Goal: Task Accomplishment & Management: Use online tool/utility

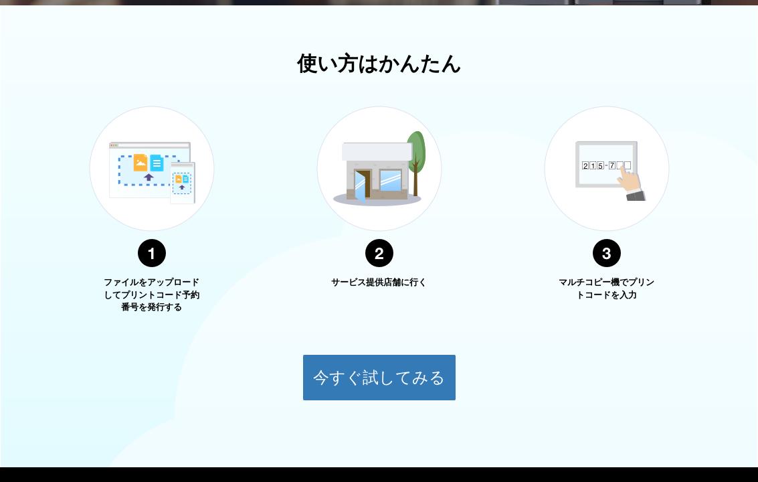
scroll to position [460, 0]
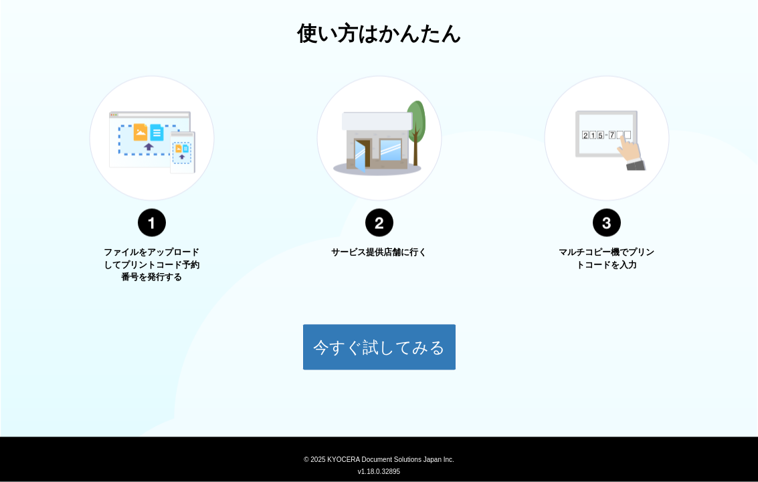
click at [359, 341] on button "今すぐ試してみる" at bounding box center [379, 347] width 154 height 47
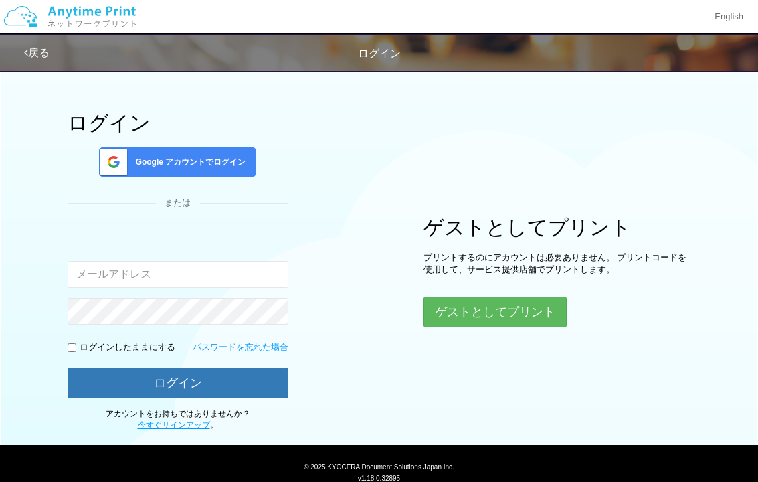
scroll to position [26, 0]
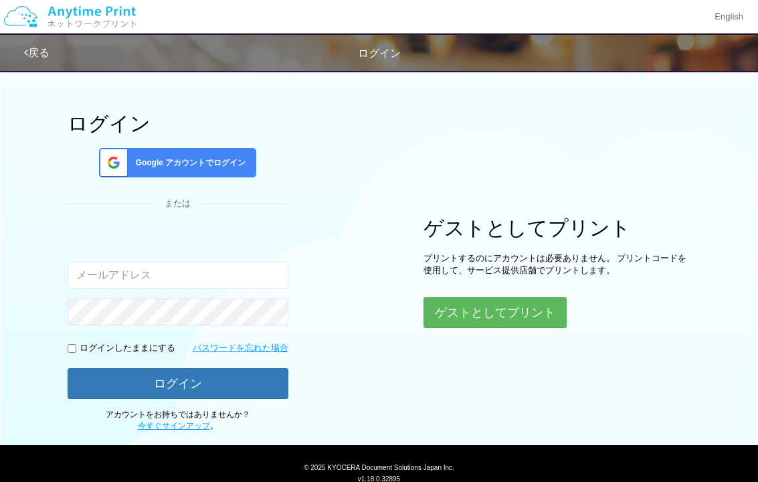
click at [137, 162] on span "Google アカウントでログイン" at bounding box center [188, 162] width 116 height 11
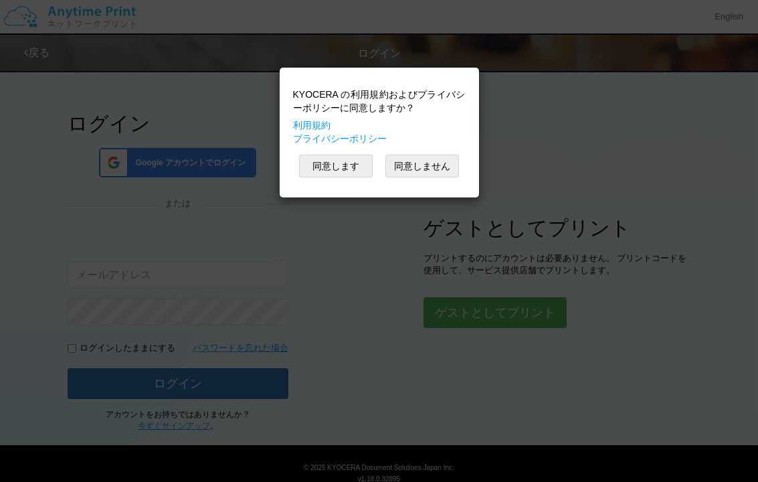
click at [314, 169] on button "同意します" at bounding box center [336, 166] width 74 height 23
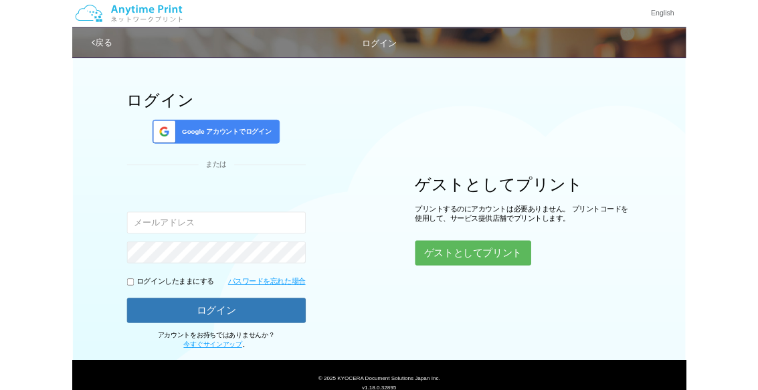
scroll to position [64, 0]
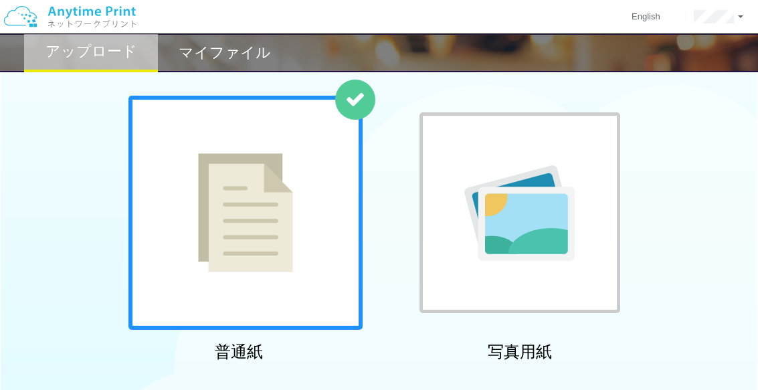
click at [266, 262] on img at bounding box center [245, 212] width 95 height 119
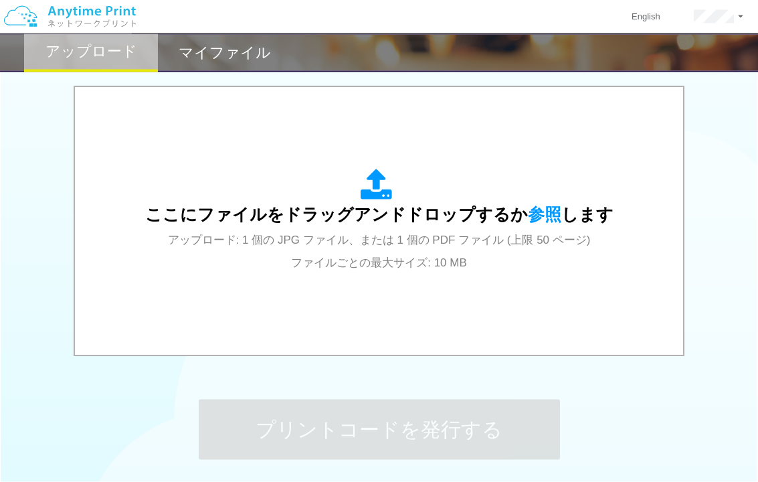
scroll to position [445, 0]
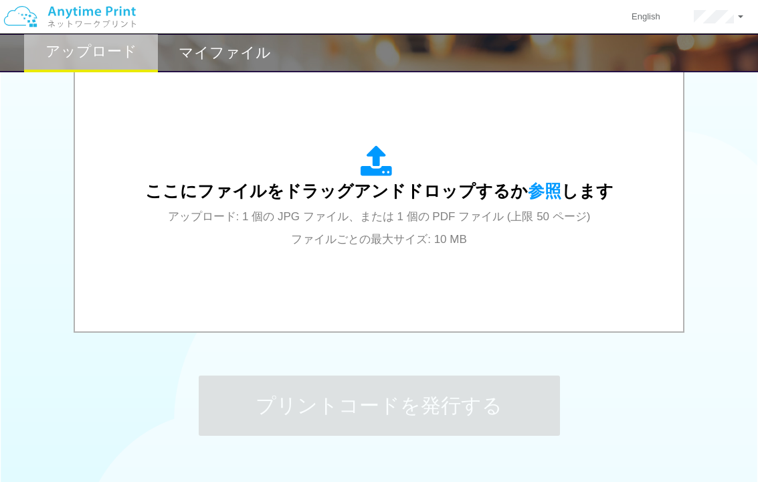
click at [432, 274] on div "ここにファイルをドラッグアンドドロップするか 参照 します アップロード: 1 個の JPG ファイル、または 1 個の PDF ファイル (上限 50 ペー…" at bounding box center [378, 197] width 581 height 241
click at [538, 181] on div "ここにファイルをドラッグアンドドロップするか 参照 します アップロード: 1 個の JPG ファイル、または 1 個の PDF ファイル (上限 50 ペー…" at bounding box center [379, 197] width 468 height 104
click at [539, 195] on span "参照" at bounding box center [544, 190] width 33 height 19
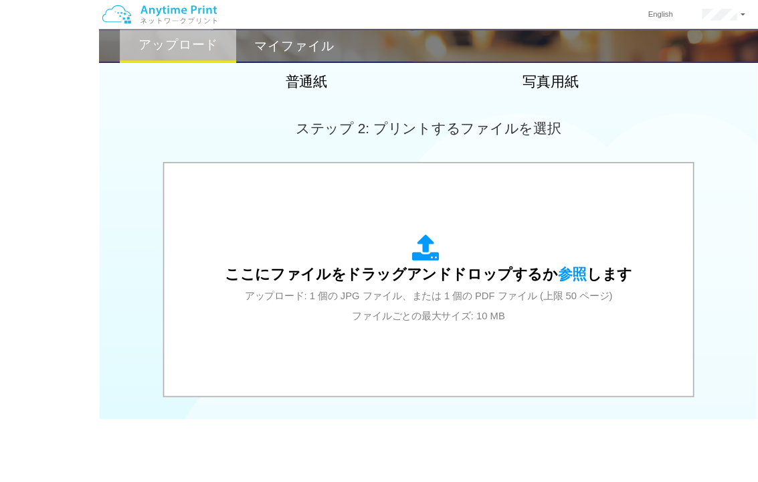
scroll to position [321, 0]
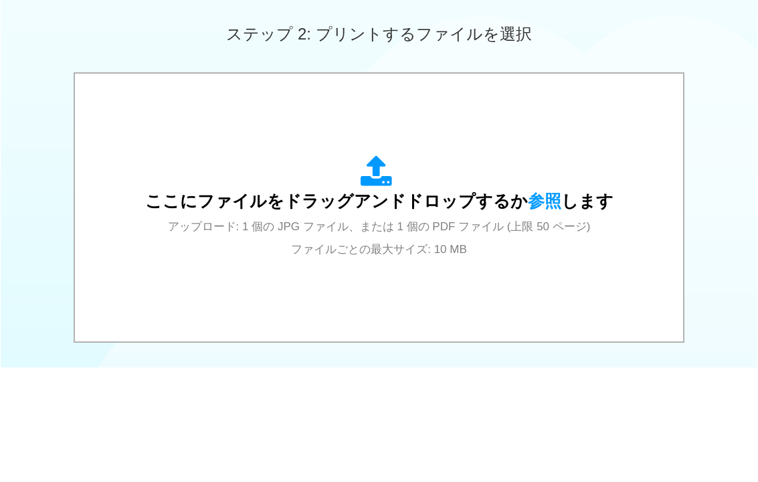
click at [518, 272] on div "ここにファイルをドラッグアンドドロップするか 参照 します アップロード: 1 個の JPG ファイル、または 1 個の PDF ファイル (上限 50 ペー…" at bounding box center [378, 321] width 581 height 241
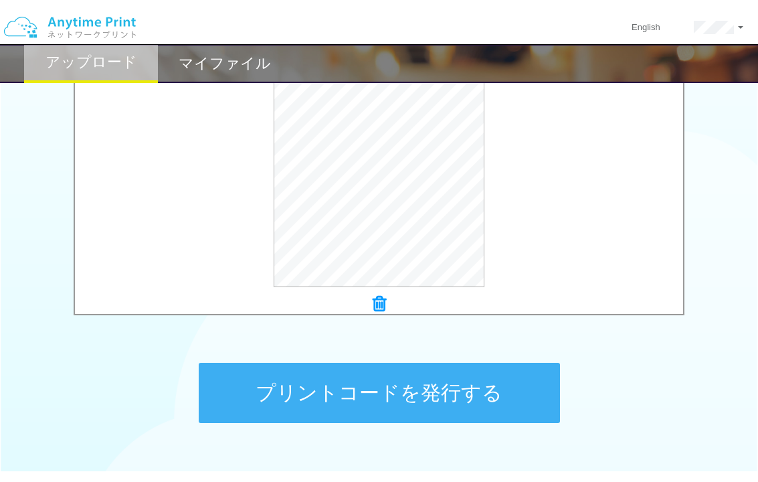
scroll to position [492, 0]
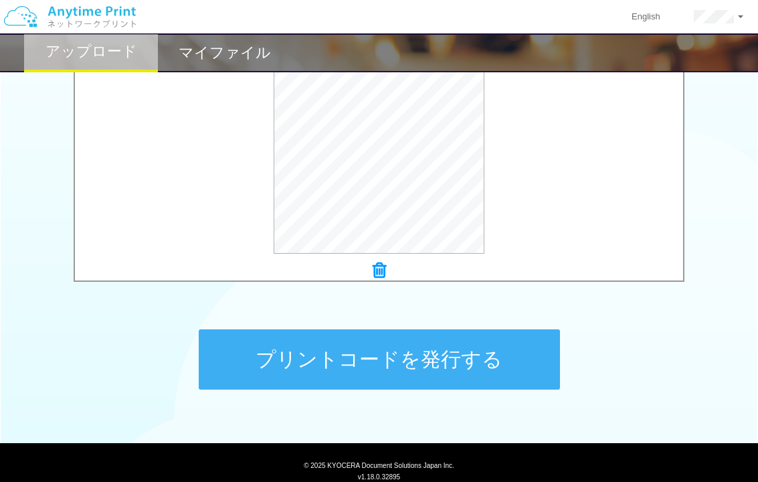
click at [460, 367] on button "プリントコードを発行する" at bounding box center [379, 359] width 361 height 60
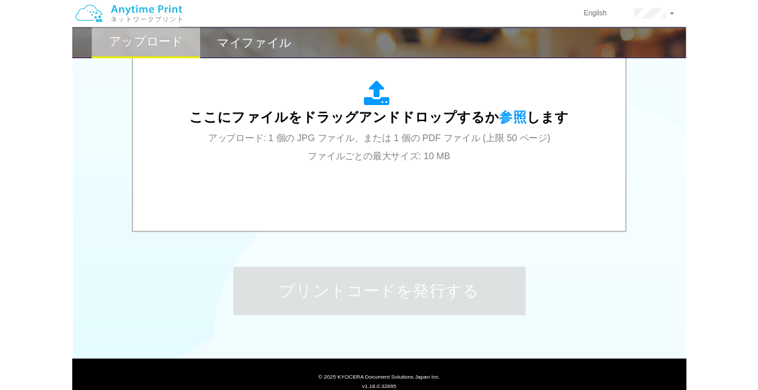
scroll to position [0, 0]
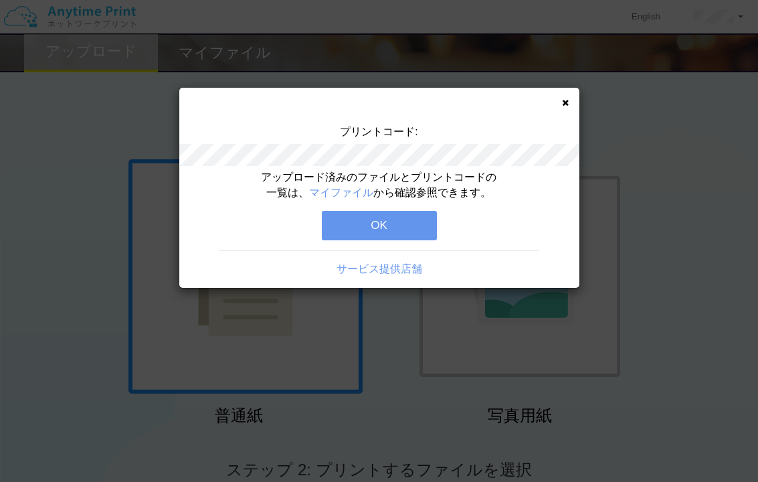
click at [338, 193] on link "マイファイル" at bounding box center [341, 192] width 64 height 11
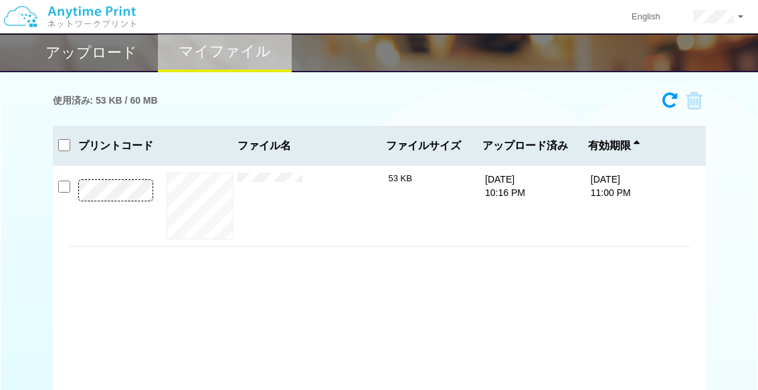
click at [0, 0] on button "プレビュー" at bounding box center [0, 0] width 0 height 0
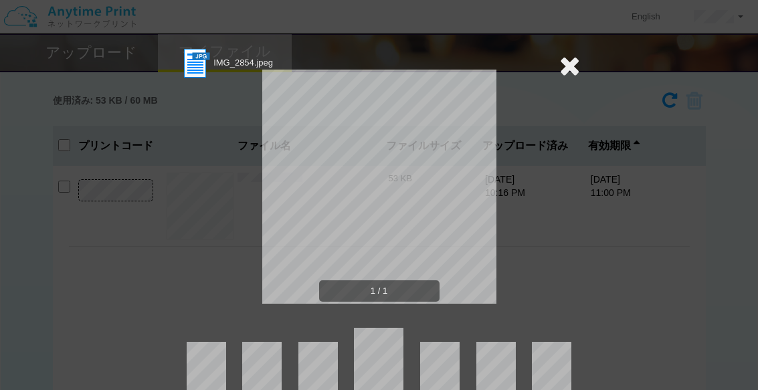
click at [577, 56] on icon at bounding box center [569, 65] width 21 height 27
